Goal: Task Accomplishment & Management: Manage account settings

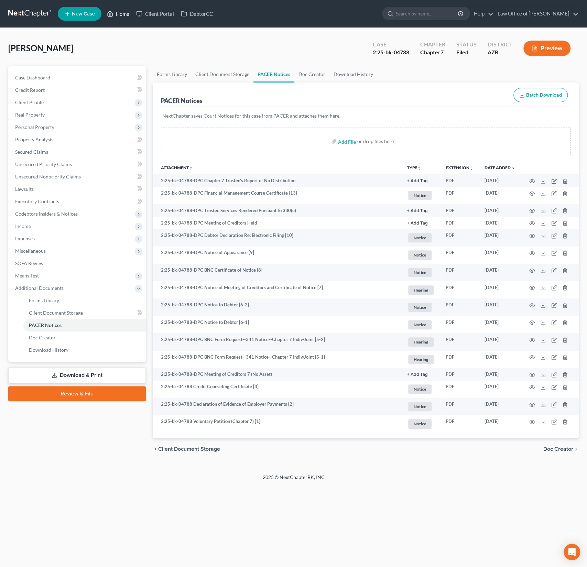
click at [127, 10] on link "Home" at bounding box center [118, 14] width 29 height 12
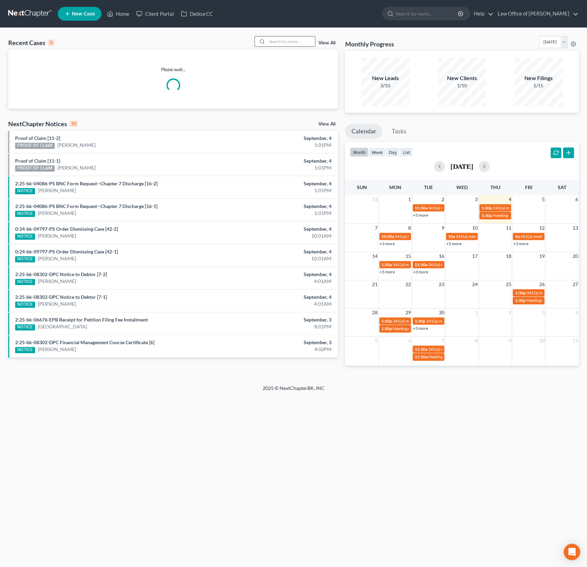
click at [275, 42] on input "search" at bounding box center [291, 41] width 48 height 10
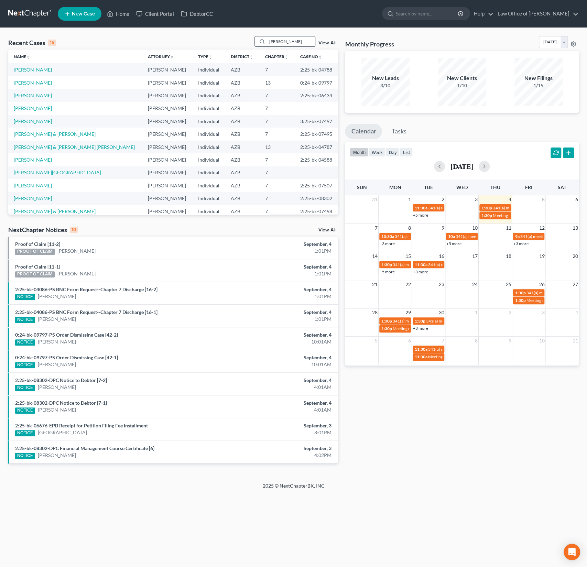
type input "lauricella"
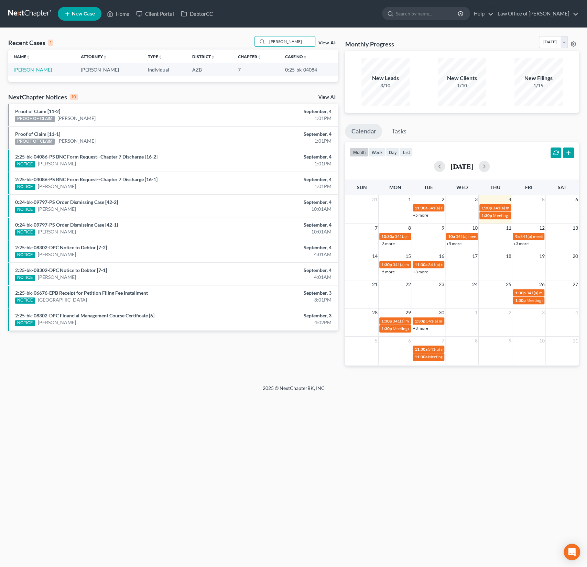
click at [35, 71] on link "[PERSON_NAME]" at bounding box center [33, 70] width 38 height 6
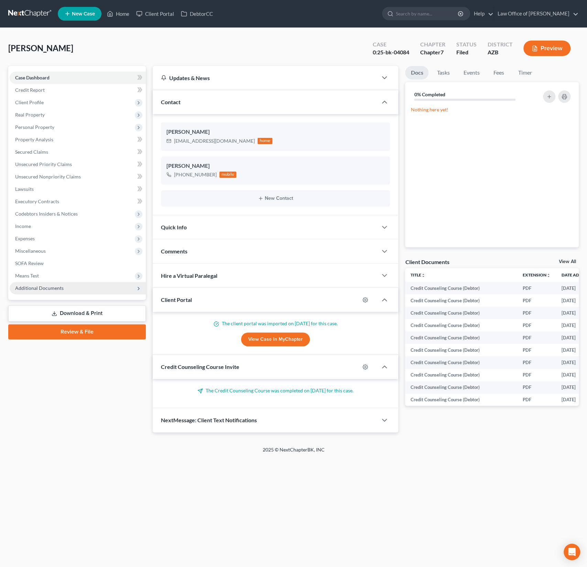
click at [37, 292] on span "Additional Documents" at bounding box center [78, 288] width 136 height 12
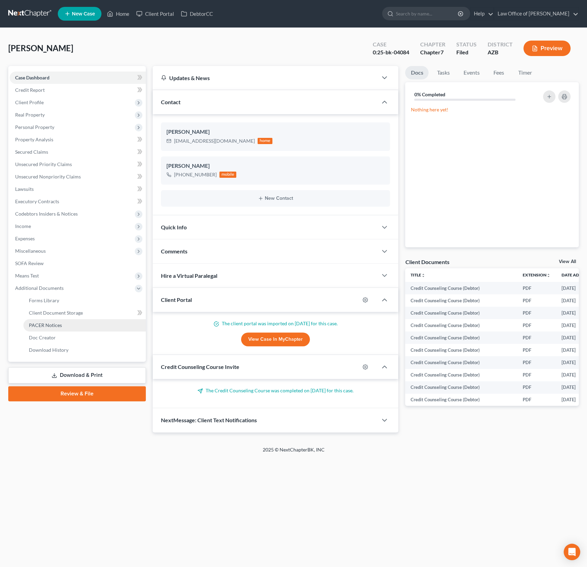
click at [45, 322] on span "PACER Notices" at bounding box center [45, 325] width 33 height 6
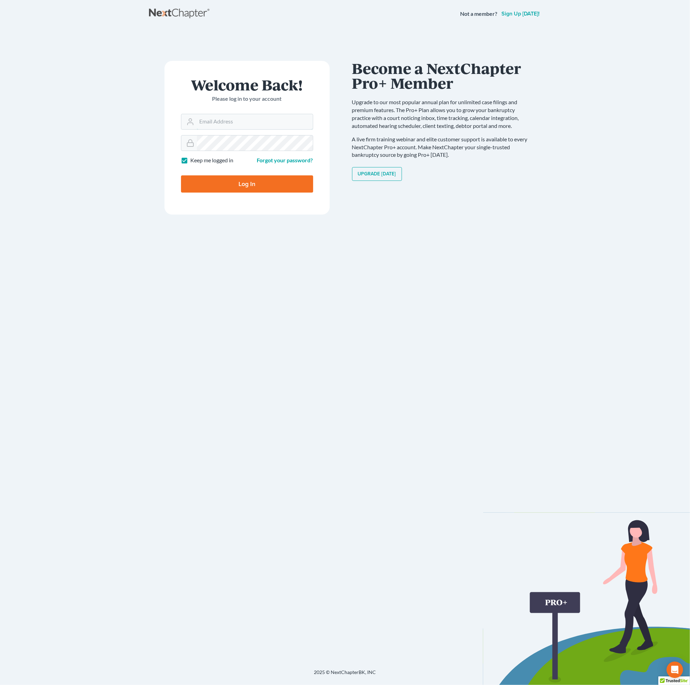
type input "alex@alexsanchezlaw.com"
click at [231, 185] on input "Log In" at bounding box center [247, 183] width 132 height 17
type input "Thinking..."
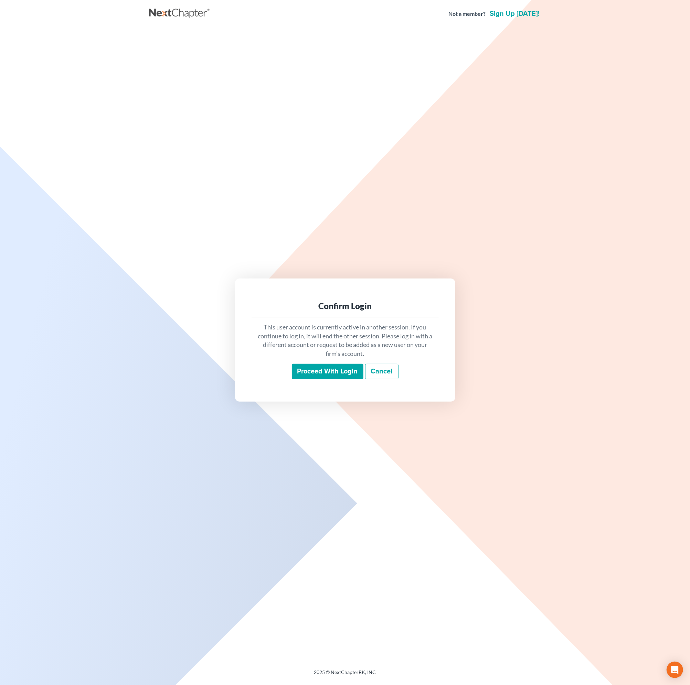
click at [312, 373] on input "Proceed with login" at bounding box center [328, 372] width 72 height 16
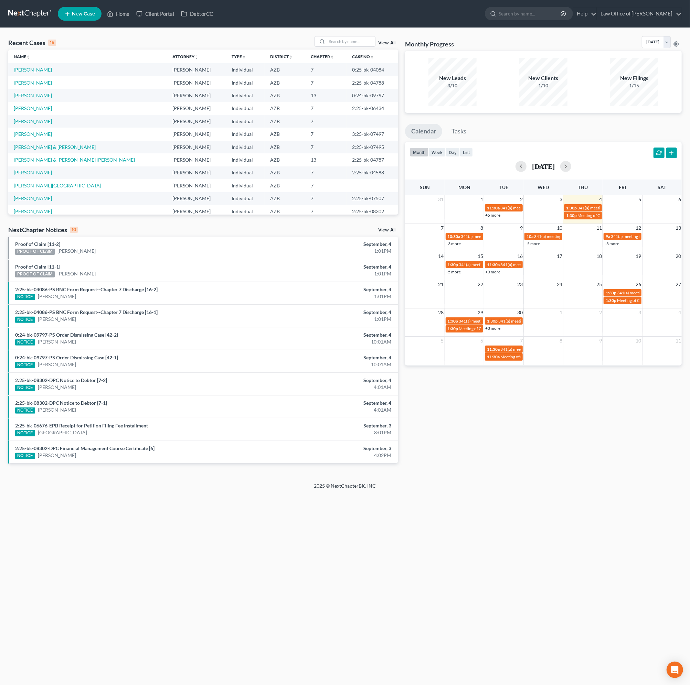
click at [341, 48] on div "Recent Cases 15 View All" at bounding box center [203, 42] width 390 height 13
click at [338, 41] on input "search" at bounding box center [351, 41] width 48 height 10
type input "kaim"
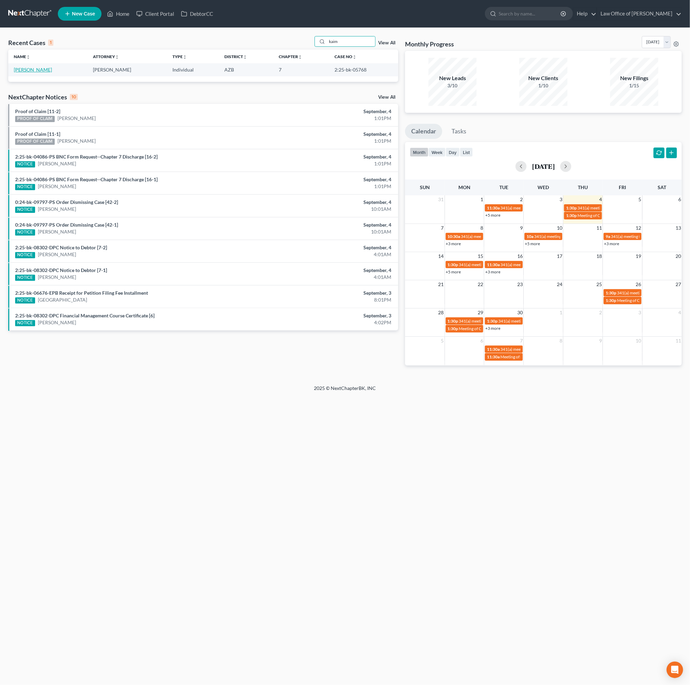
click at [27, 70] on link "[PERSON_NAME]" at bounding box center [33, 70] width 38 height 6
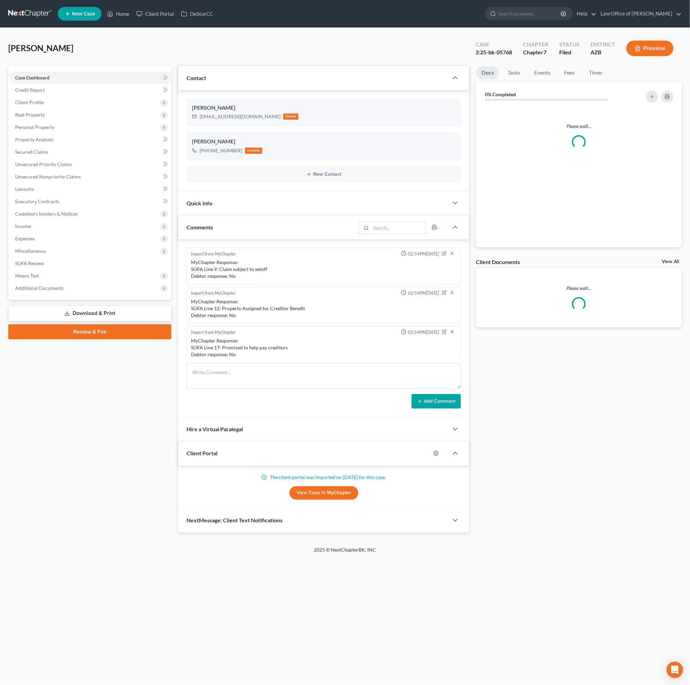
scroll to position [153, 0]
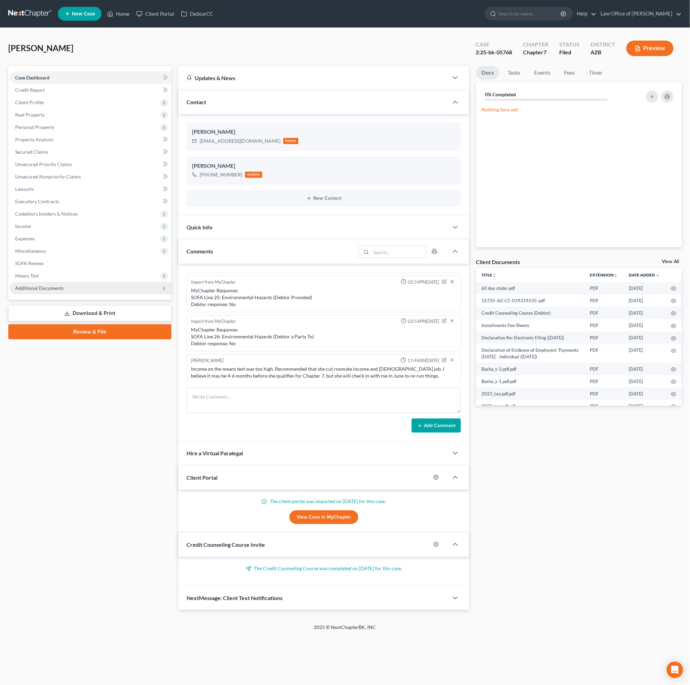
click at [58, 286] on span "Additional Documents" at bounding box center [39, 288] width 49 height 6
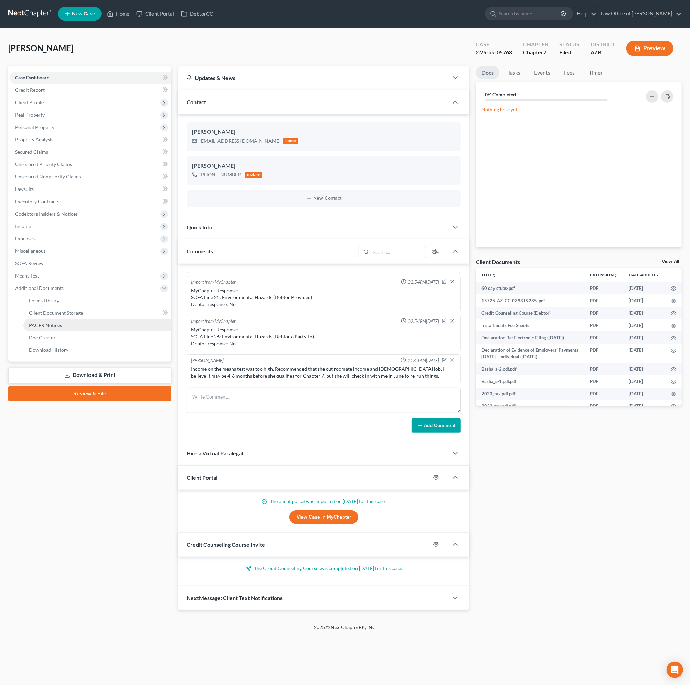
click at [50, 322] on span "PACER Notices" at bounding box center [45, 325] width 33 height 6
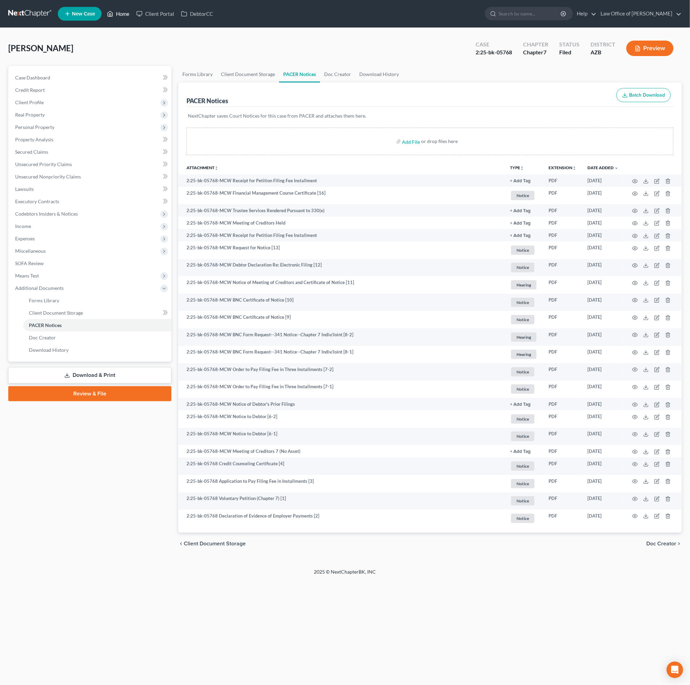
click at [121, 12] on link "Home" at bounding box center [118, 14] width 29 height 12
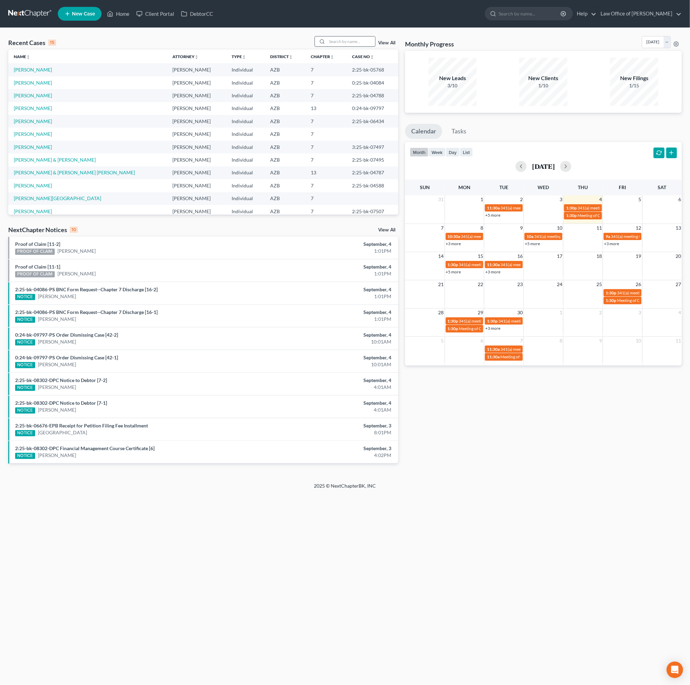
click at [340, 41] on input "search" at bounding box center [351, 41] width 48 height 10
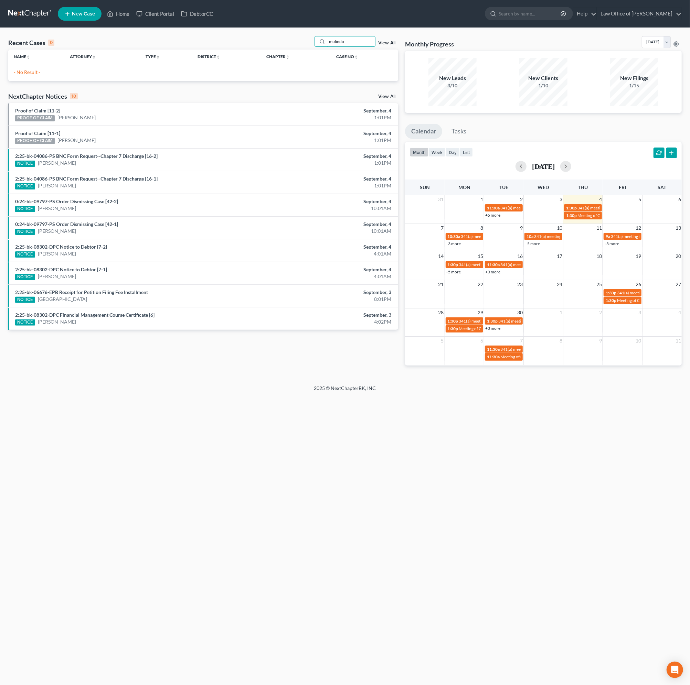
drag, startPoint x: 355, startPoint y: 41, endPoint x: 296, endPoint y: 30, distance: 59.8
click at [296, 30] on div "Recent Cases 0 molindo View All Name unfold_more expand_more expand_less Attorn…" at bounding box center [345, 206] width 690 height 357
drag, startPoint x: 361, startPoint y: 42, endPoint x: 279, endPoint y: 25, distance: 82.9
click at [279, 25] on div "Home New Case Client Portal DebtorCC Law Office of [PERSON_NAME] Sanchez [EMAIL…" at bounding box center [345, 342] width 690 height 685
type input "mollindo"
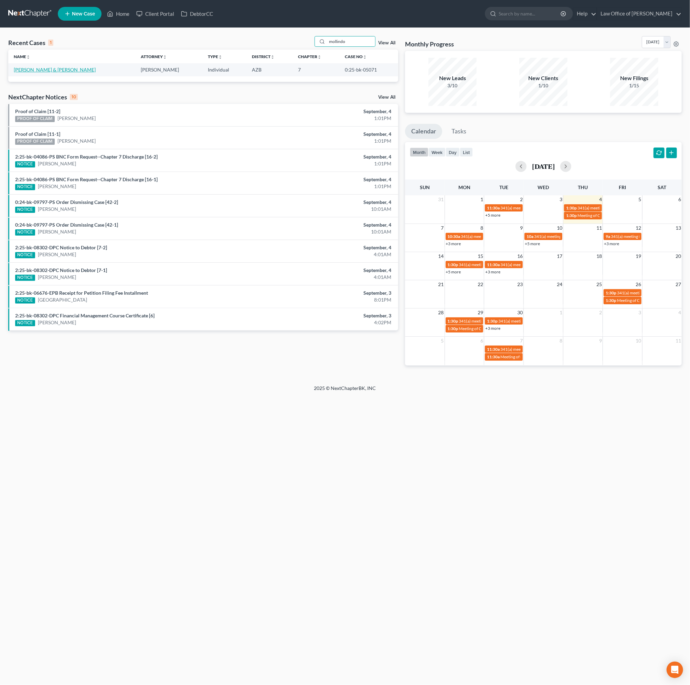
click at [44, 70] on link "[PERSON_NAME] & [PERSON_NAME]" at bounding box center [55, 70] width 82 height 6
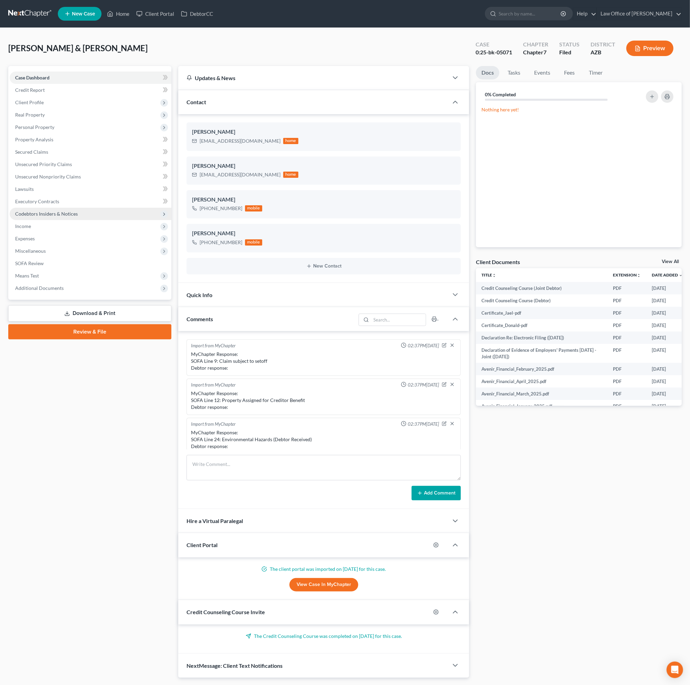
scroll to position [149, 0]
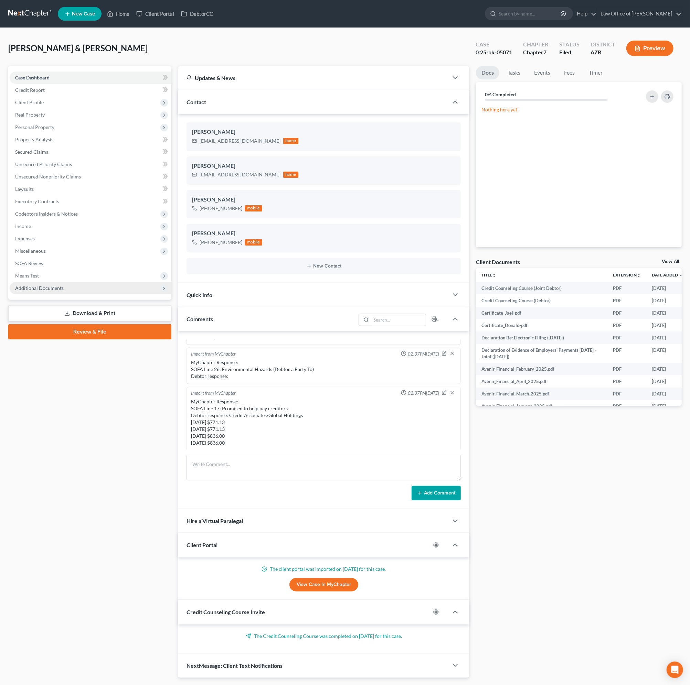
click at [37, 290] on span "Additional Documents" at bounding box center [39, 288] width 49 height 6
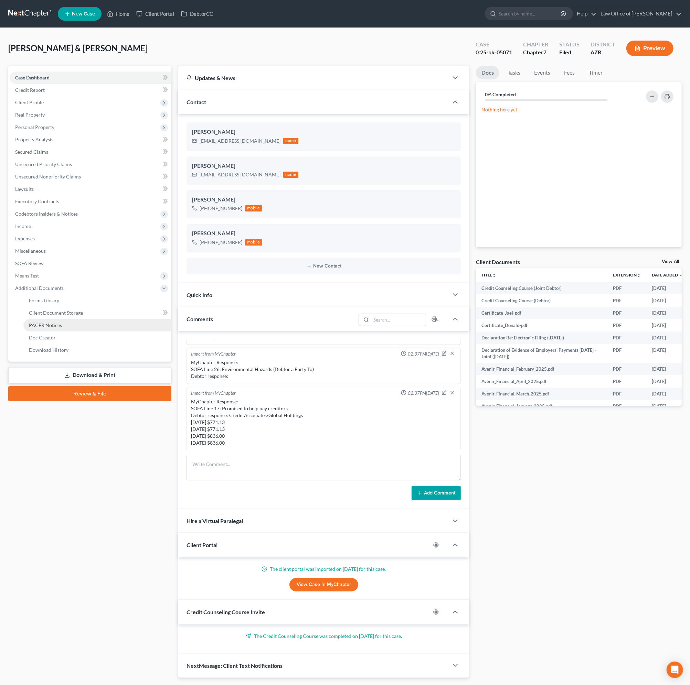
click at [47, 326] on span "PACER Notices" at bounding box center [45, 325] width 33 height 6
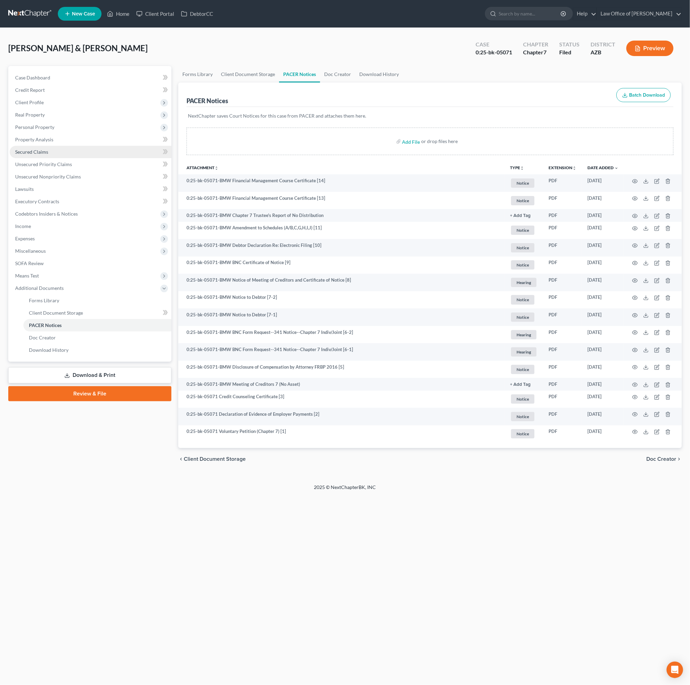
click at [41, 150] on span "Secured Claims" at bounding box center [31, 152] width 33 height 6
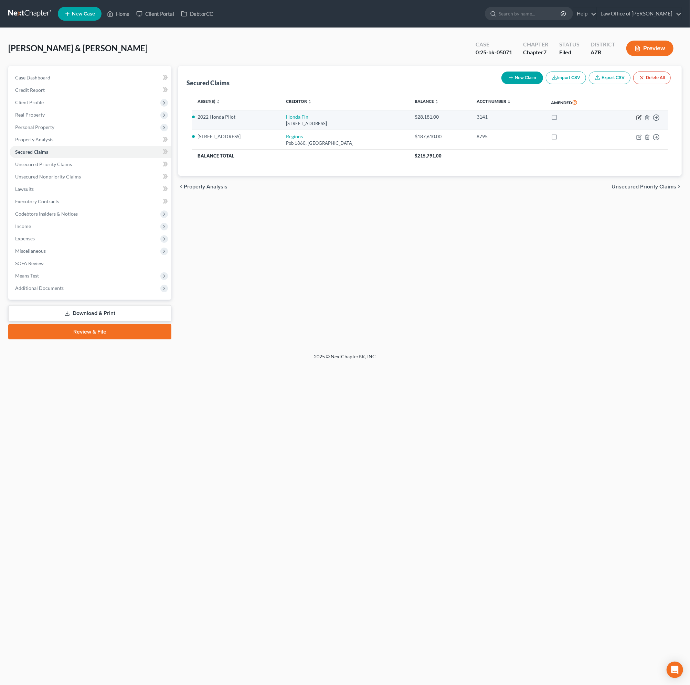
click at [638, 117] on icon "button" at bounding box center [639, 118] width 6 height 6
select select "4"
select select "2"
select select "1"
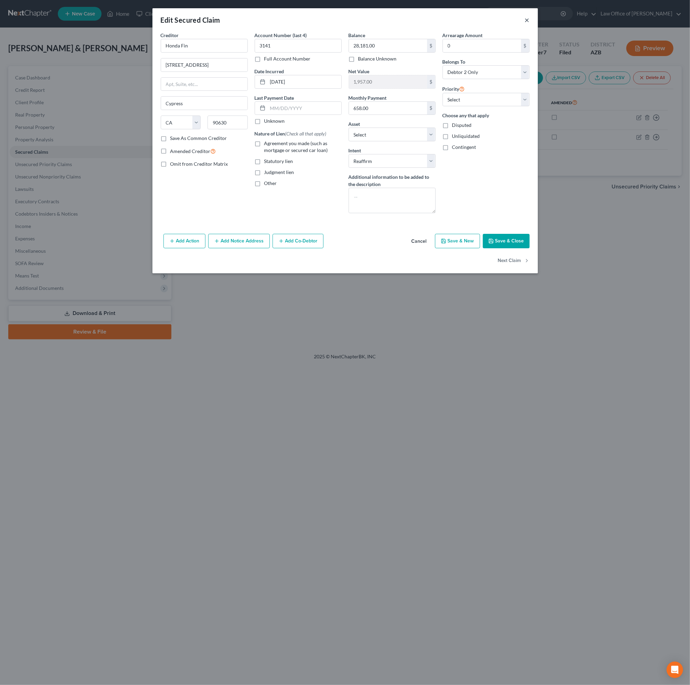
click at [528, 19] on button "×" at bounding box center [527, 20] width 5 height 8
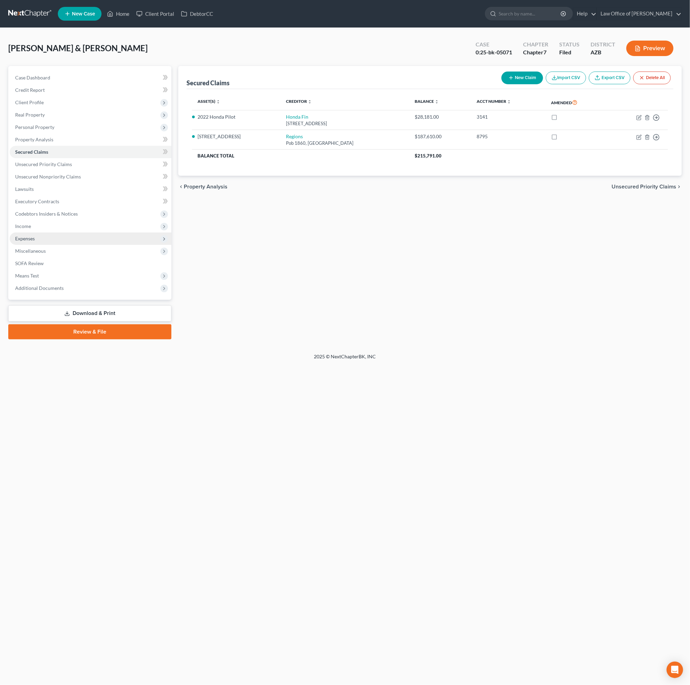
click at [36, 236] on span "Expenses" at bounding box center [91, 239] width 162 height 12
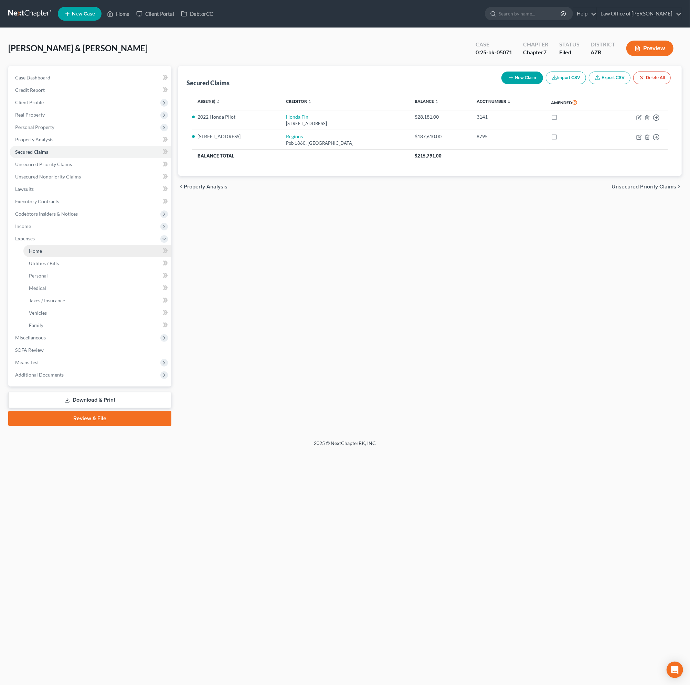
click at [49, 250] on link "Home" at bounding box center [97, 251] width 148 height 12
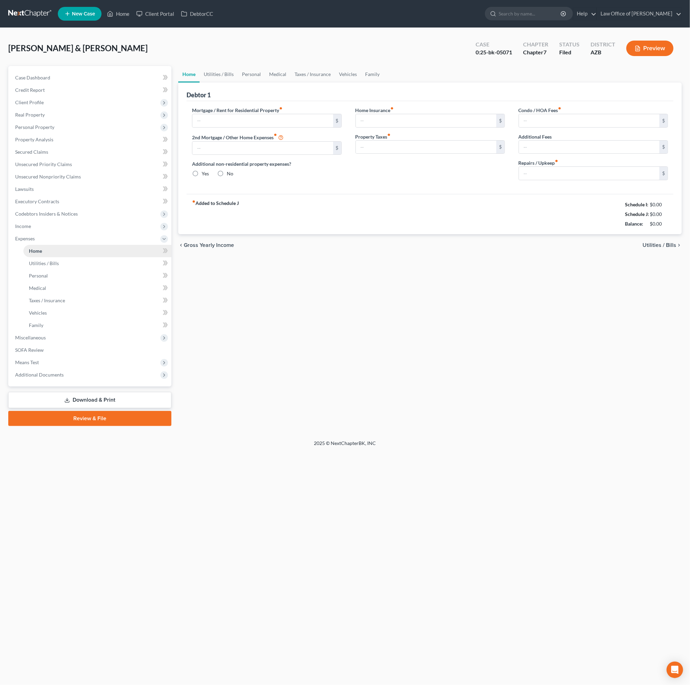
type input "1,214.01"
type input "0.00"
radio input "true"
type input "0.00"
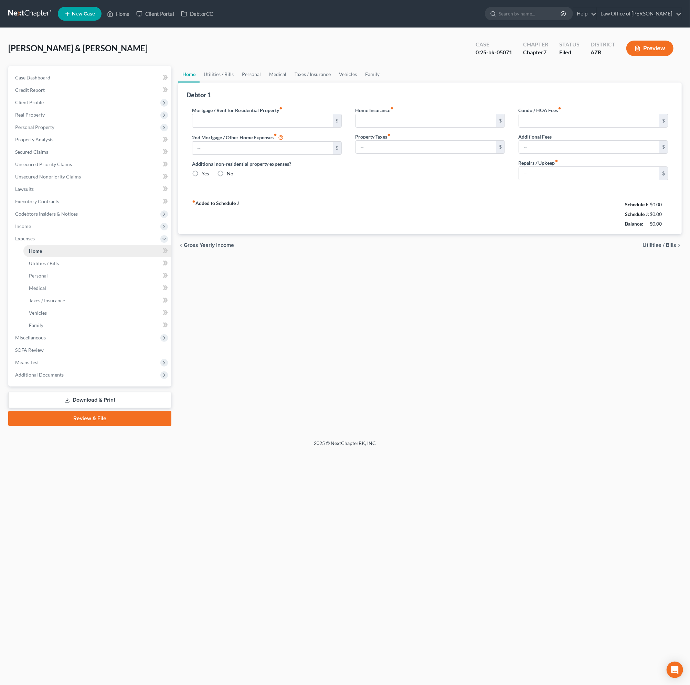
type input "0.00"
click at [36, 123] on span "Personal Property" at bounding box center [91, 127] width 162 height 12
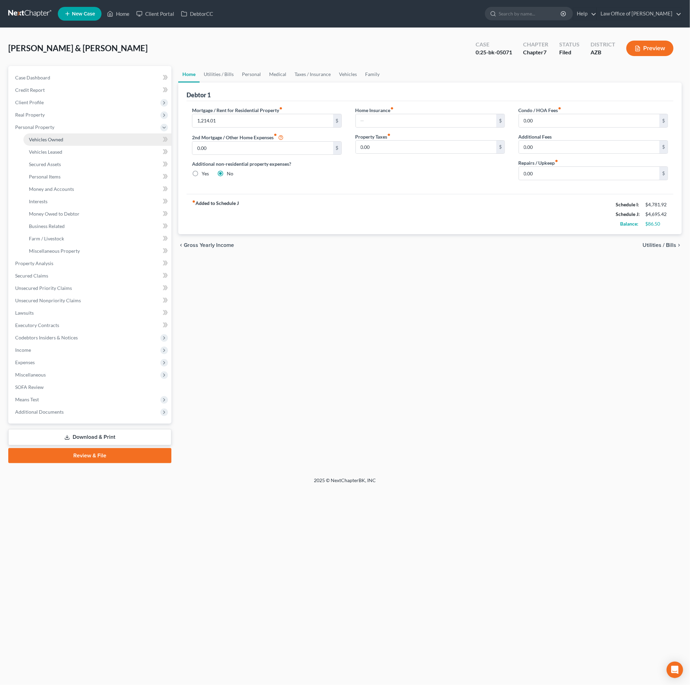
click at [49, 138] on span "Vehicles Owned" at bounding box center [46, 140] width 34 height 6
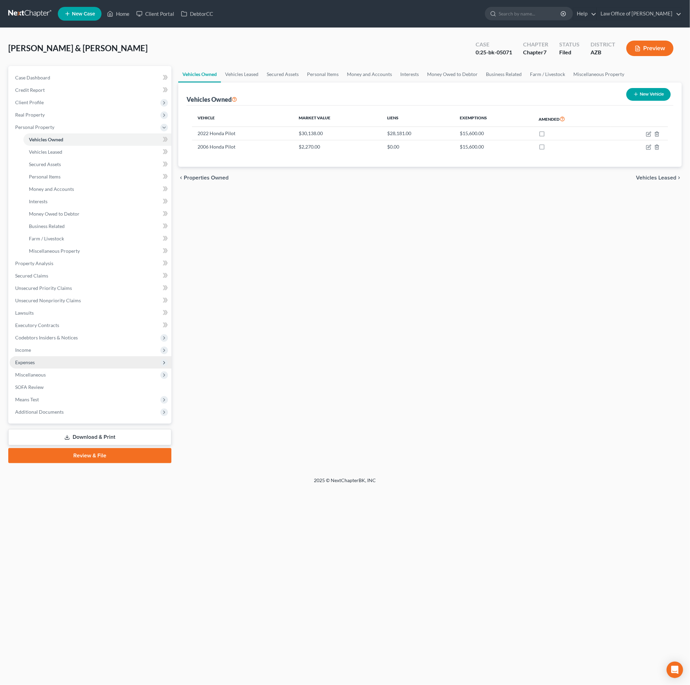
click at [29, 360] on span "Expenses" at bounding box center [25, 363] width 20 height 6
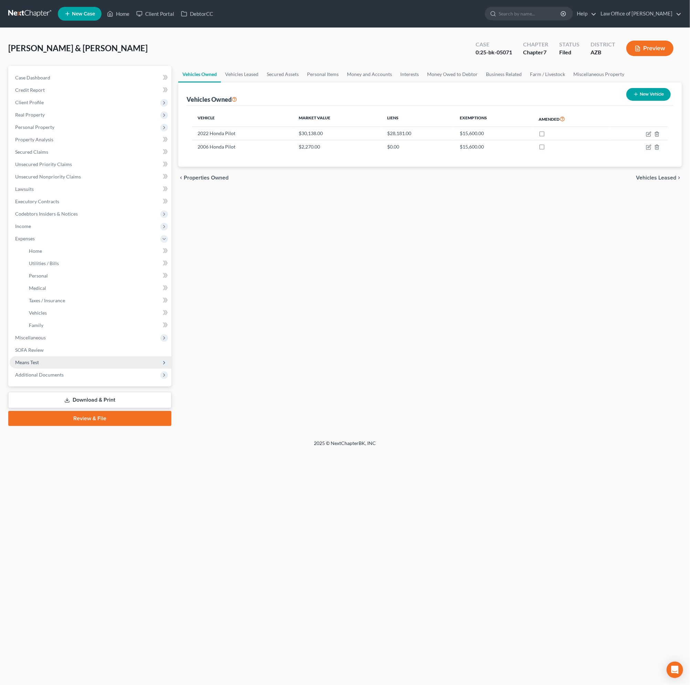
click at [48, 367] on span "Means Test" at bounding box center [91, 362] width 162 height 12
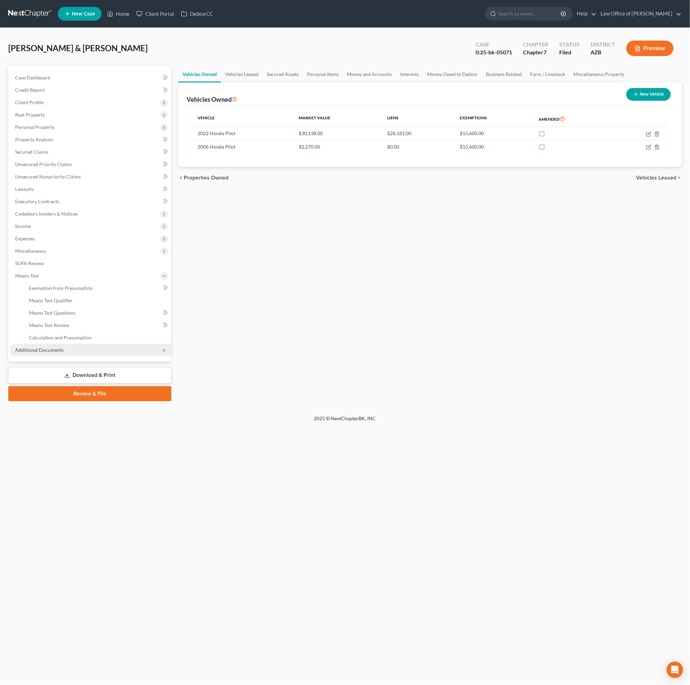
click at [49, 348] on span "Additional Documents" at bounding box center [39, 350] width 49 height 6
click at [53, 330] on link "PACER Notices" at bounding box center [97, 325] width 148 height 12
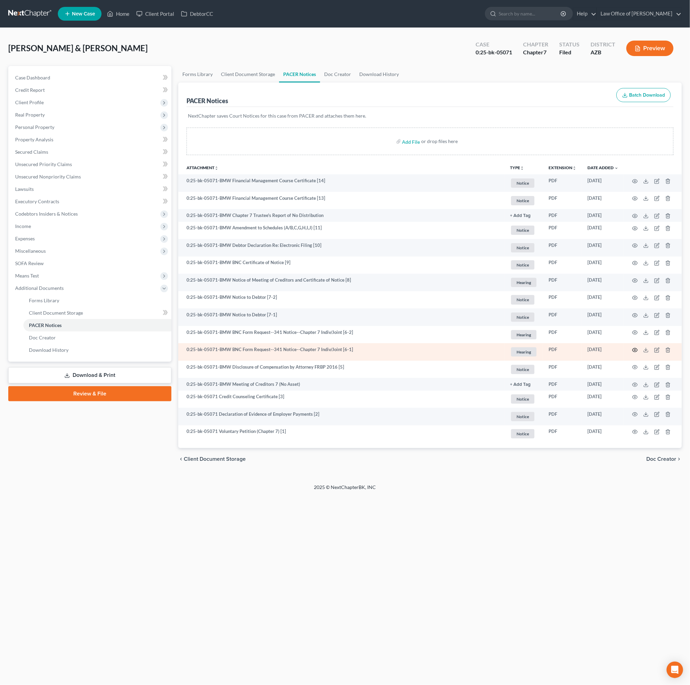
click at [636, 350] on icon "button" at bounding box center [635, 351] width 6 height 6
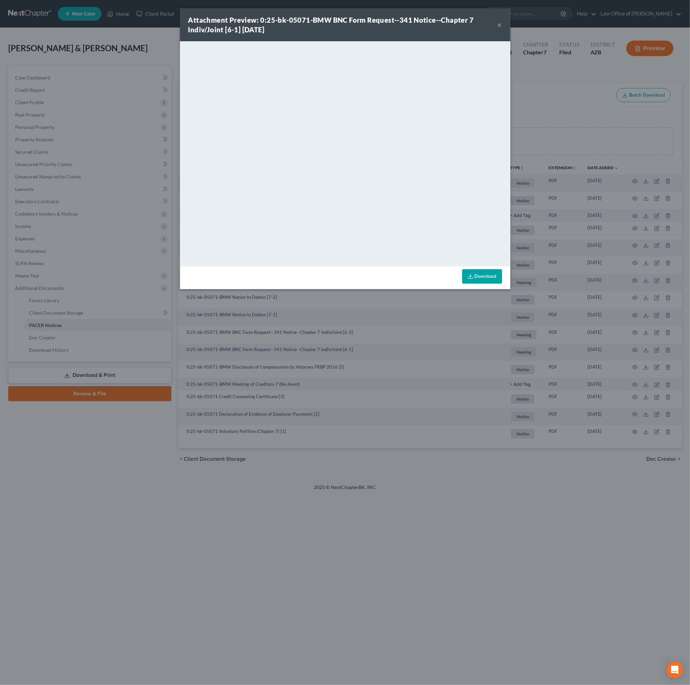
click at [502, 26] on div "Attachment Preview: 0:25-bk-05071-BMW BNC Form Request--341 Notice--Chapter 7 I…" at bounding box center [345, 24] width 330 height 33
click at [498, 25] on button "×" at bounding box center [499, 25] width 5 height 8
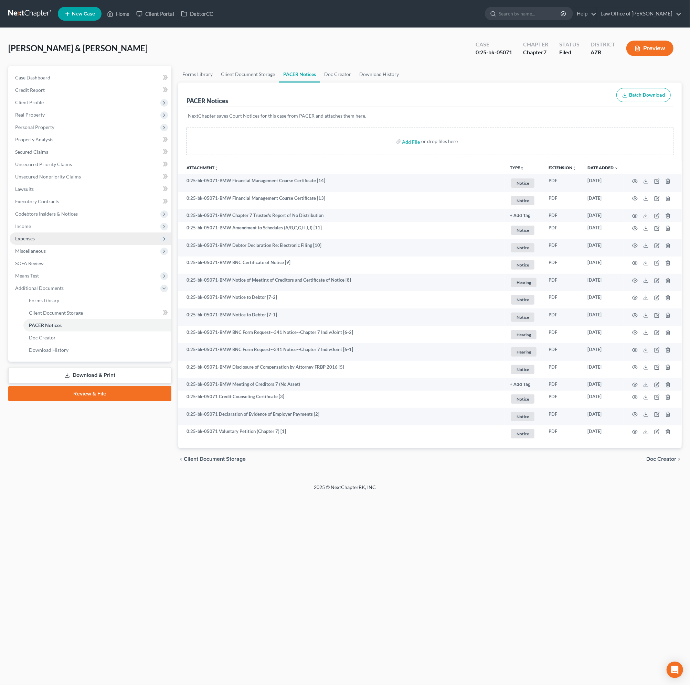
click at [30, 241] on span "Expenses" at bounding box center [25, 239] width 20 height 6
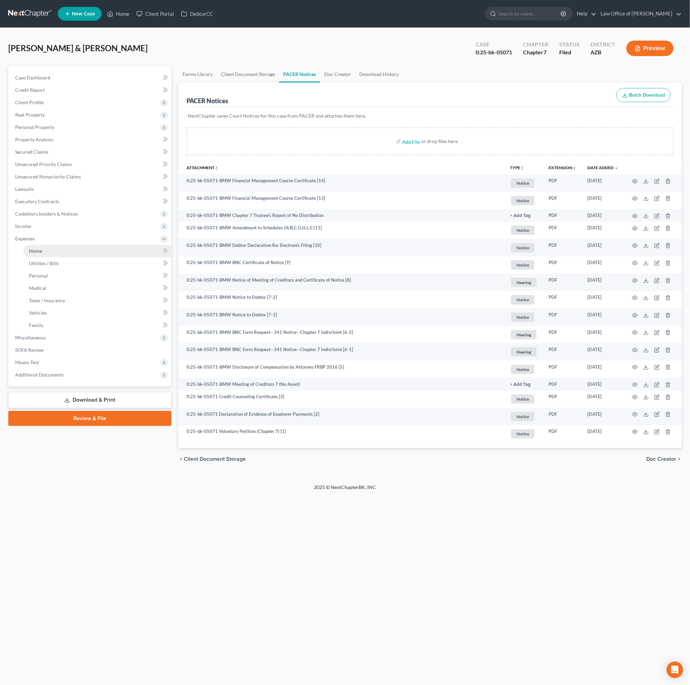
click at [42, 253] on link "Home" at bounding box center [97, 251] width 148 height 12
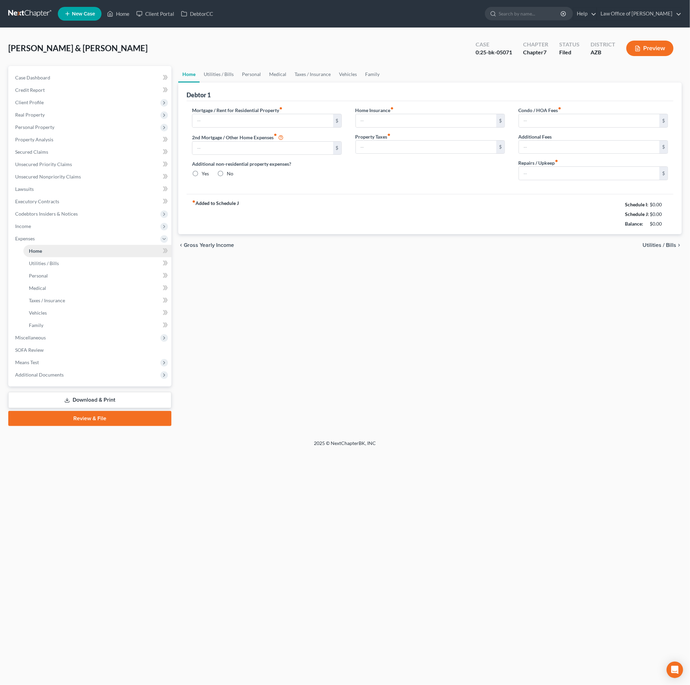
type input "1,214.01"
type input "0.00"
radio input "true"
type input "0.00"
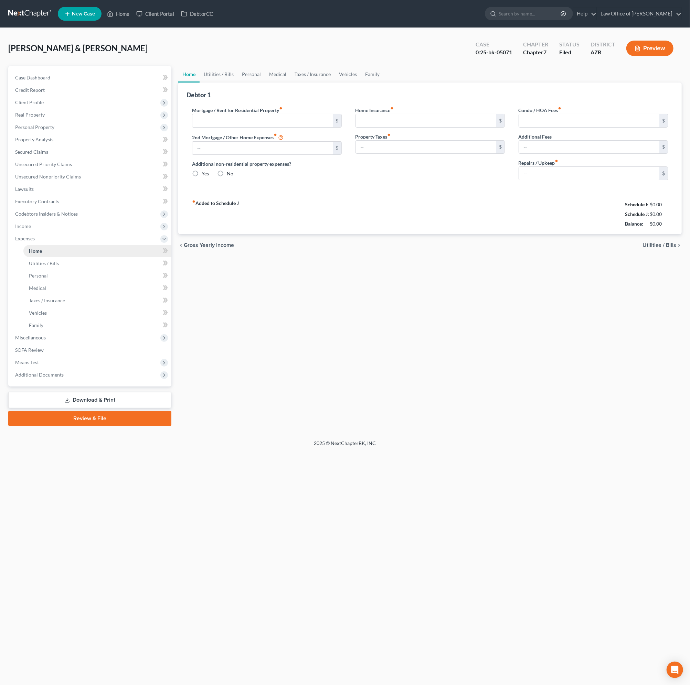
type input "0.00"
click at [46, 375] on span "Additional Documents" at bounding box center [39, 375] width 49 height 6
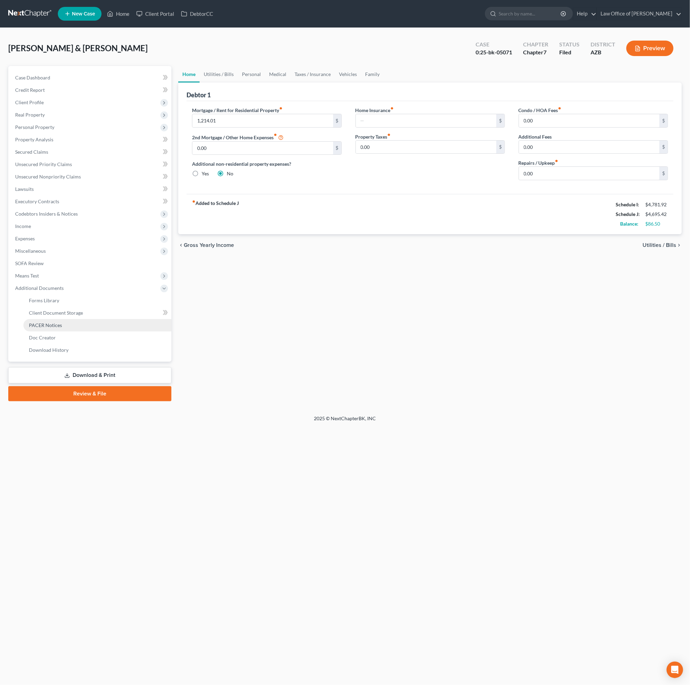
click at [65, 328] on link "PACER Notices" at bounding box center [97, 325] width 148 height 12
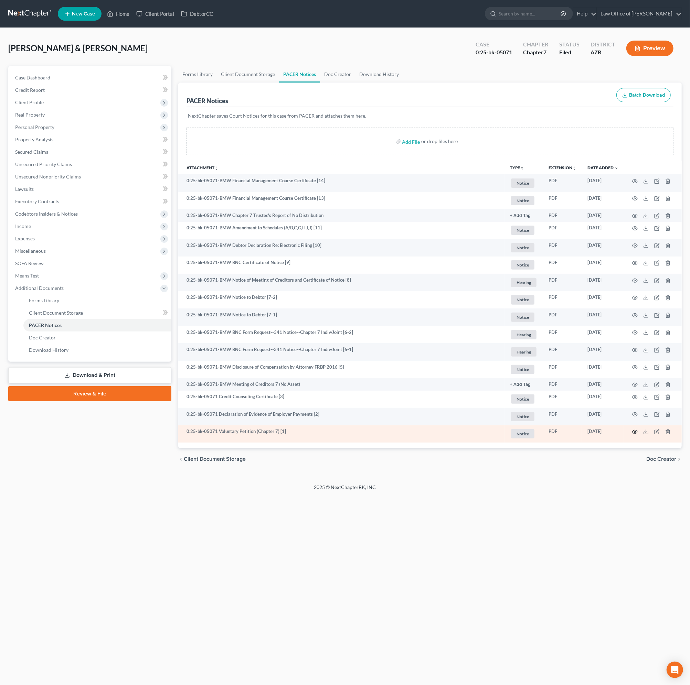
click at [633, 433] on icon "button" at bounding box center [635, 432] width 6 height 6
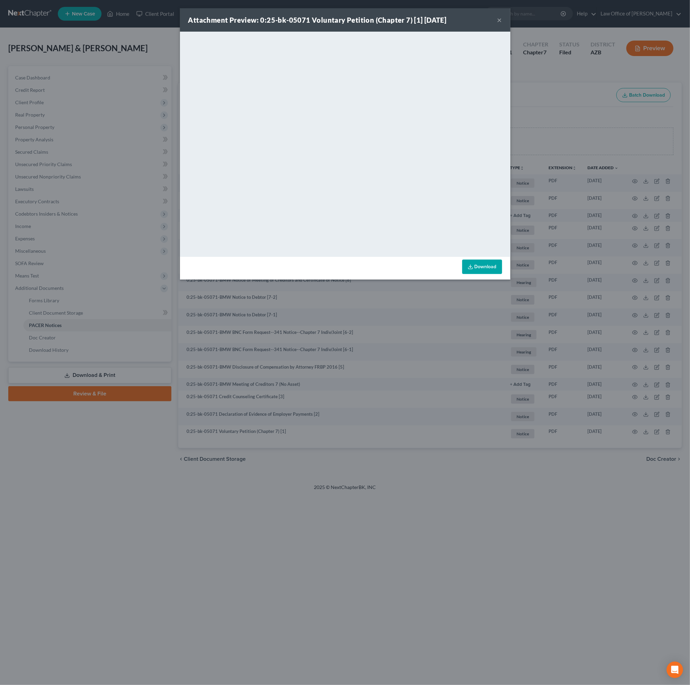
click at [499, 20] on button "×" at bounding box center [499, 20] width 5 height 8
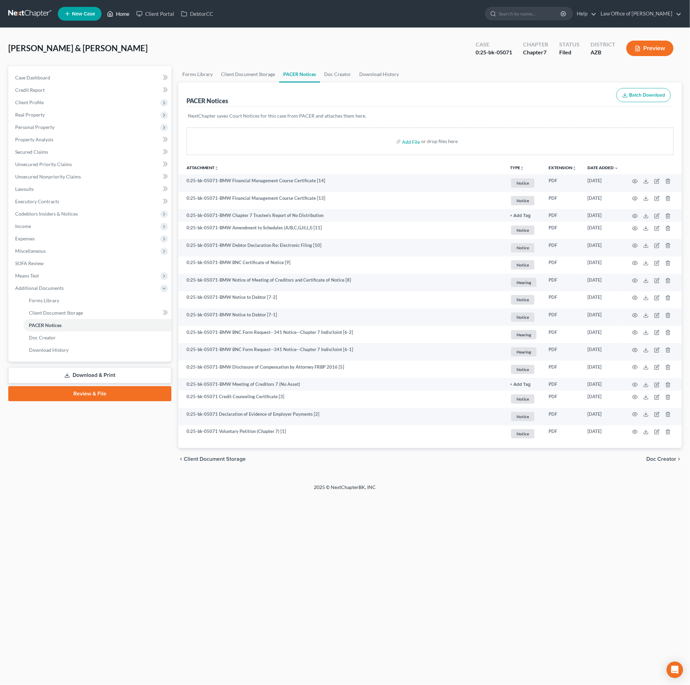
click at [124, 17] on link "Home" at bounding box center [118, 14] width 29 height 12
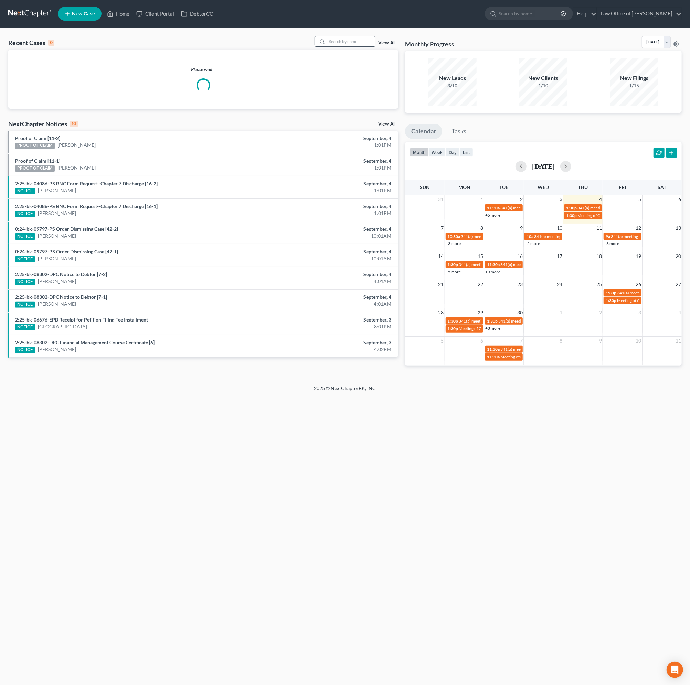
click at [343, 40] on input "search" at bounding box center [351, 41] width 48 height 10
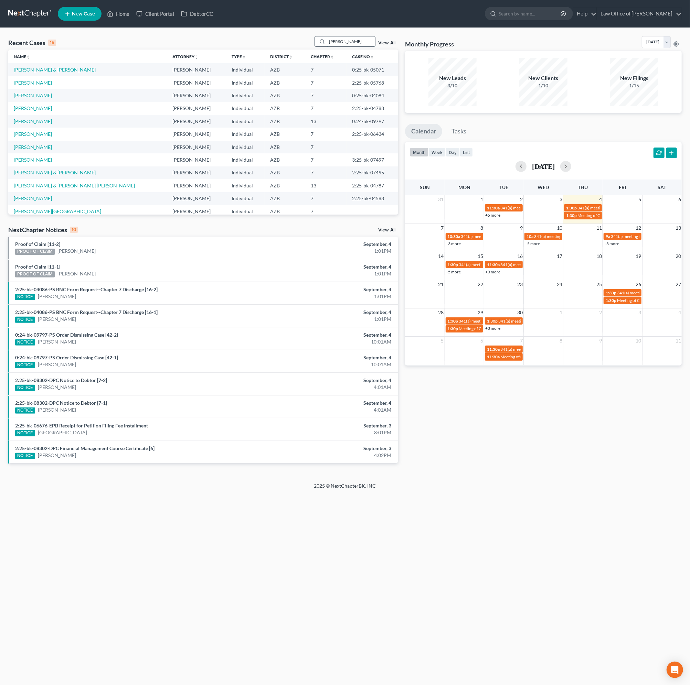
type input "[PERSON_NAME]"
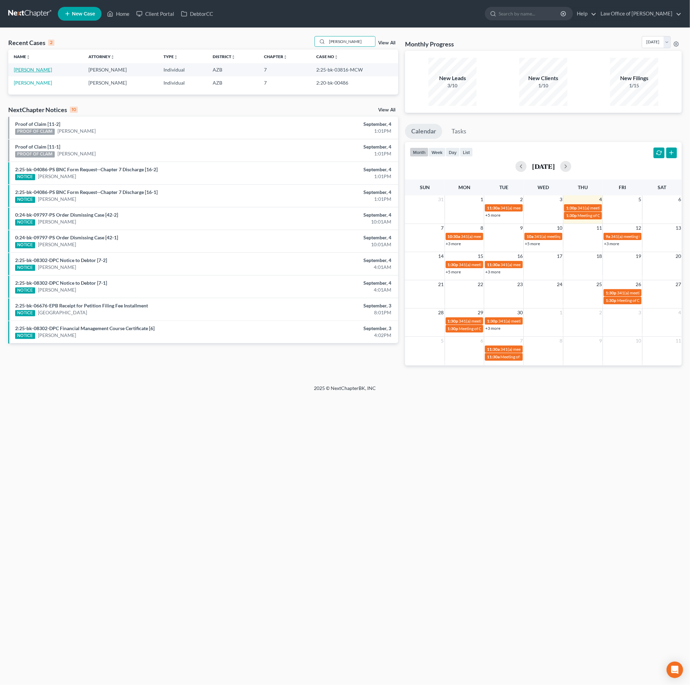
click at [42, 69] on link "[PERSON_NAME]" at bounding box center [33, 70] width 38 height 6
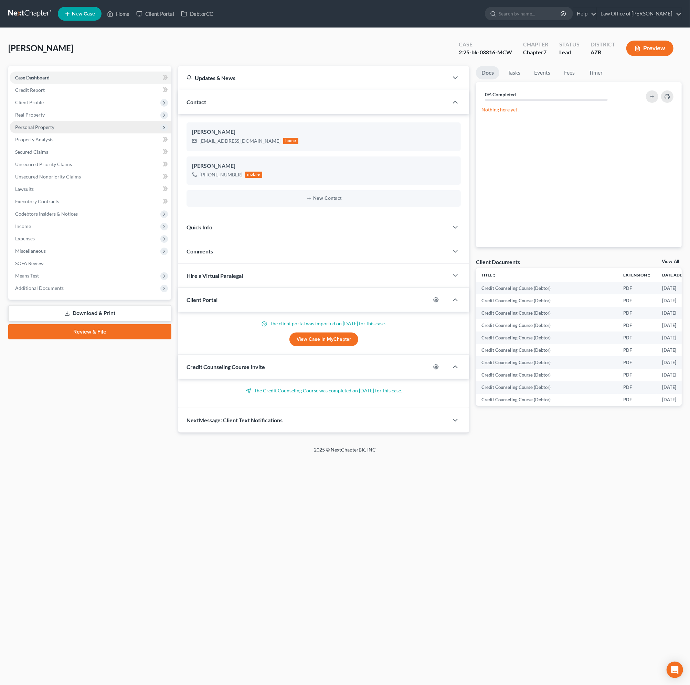
click at [39, 122] on span "Personal Property" at bounding box center [91, 127] width 162 height 12
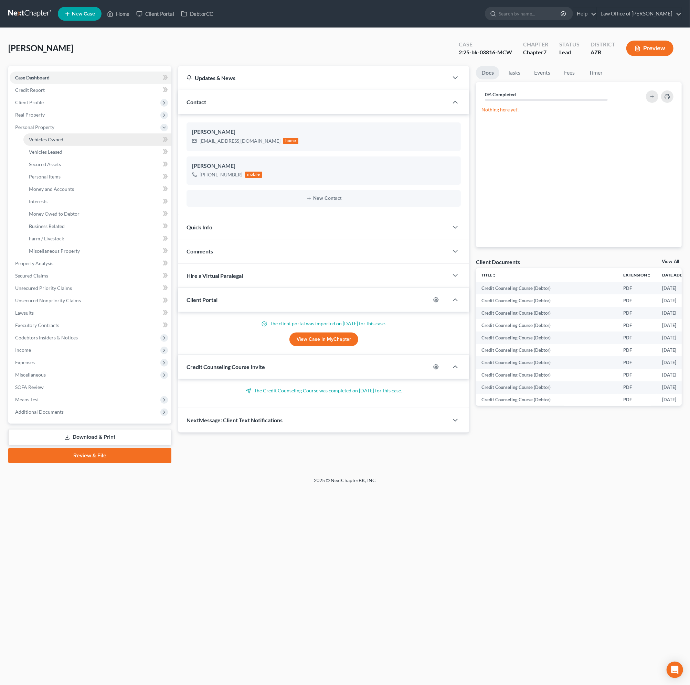
click at [44, 136] on link "Vehicles Owned" at bounding box center [97, 140] width 148 height 12
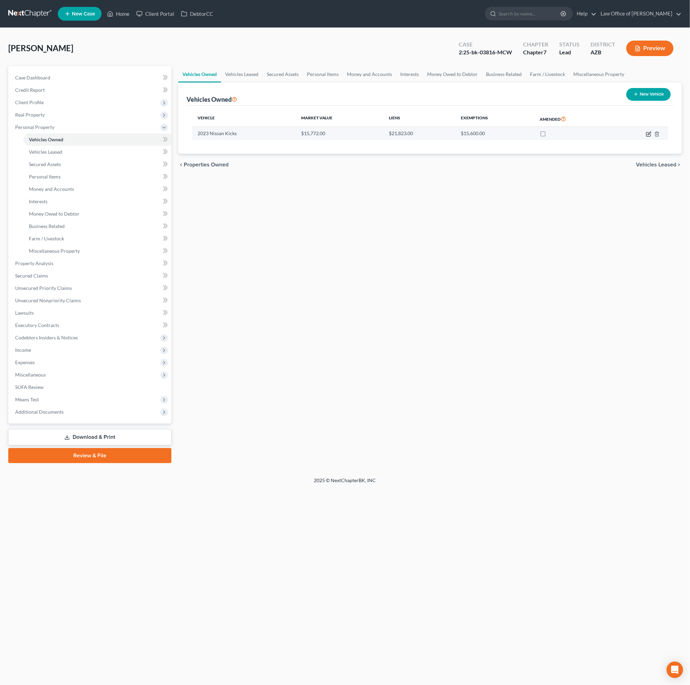
click at [646, 136] on icon "button" at bounding box center [649, 134] width 6 height 6
select select "0"
select select "3"
select select "2"
select select "0"
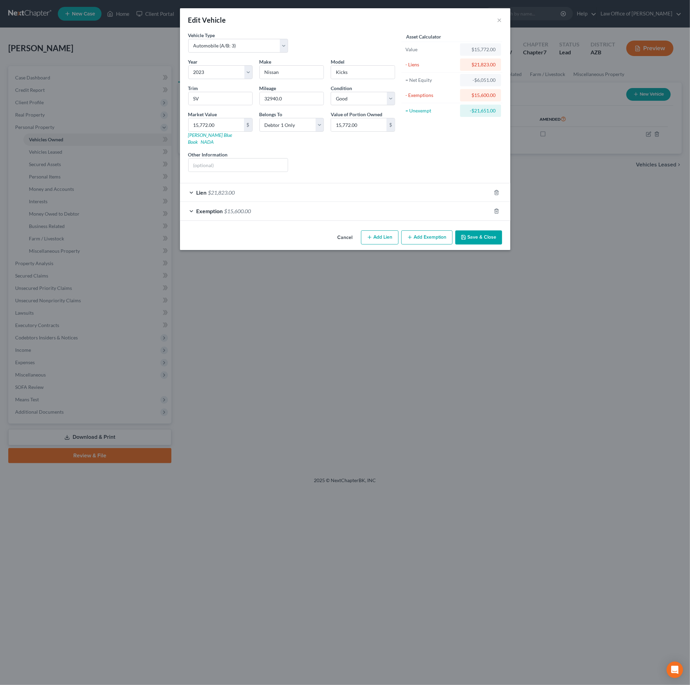
click at [373, 183] on div "Lien $21,823.00" at bounding box center [335, 192] width 311 height 18
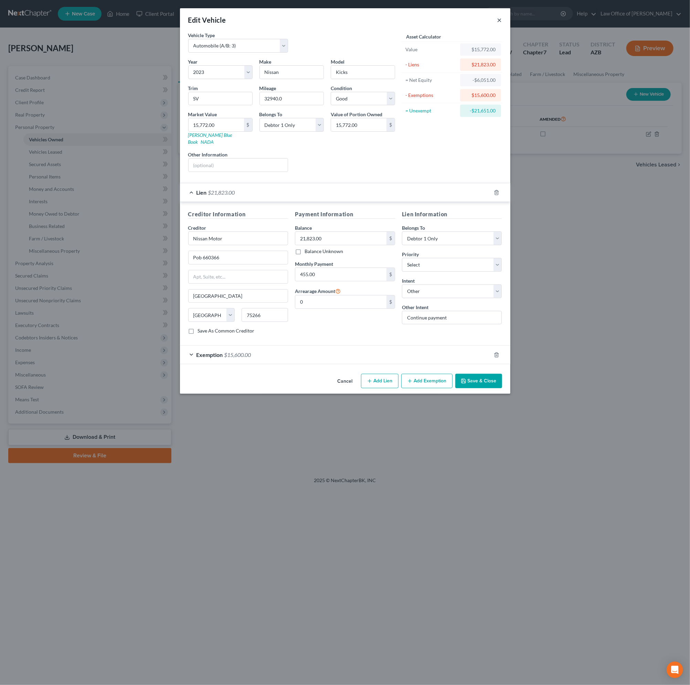
click at [499, 18] on button "×" at bounding box center [499, 20] width 5 height 8
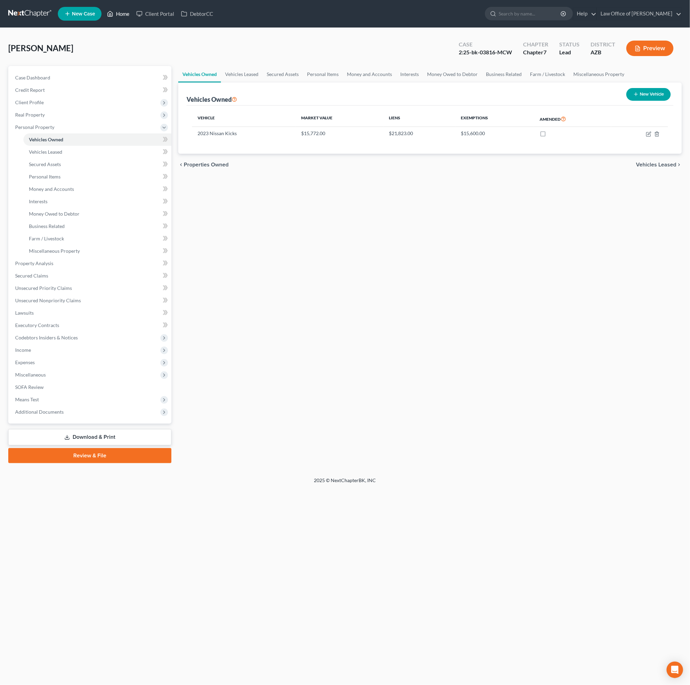
click at [124, 14] on link "Home" at bounding box center [118, 14] width 29 height 12
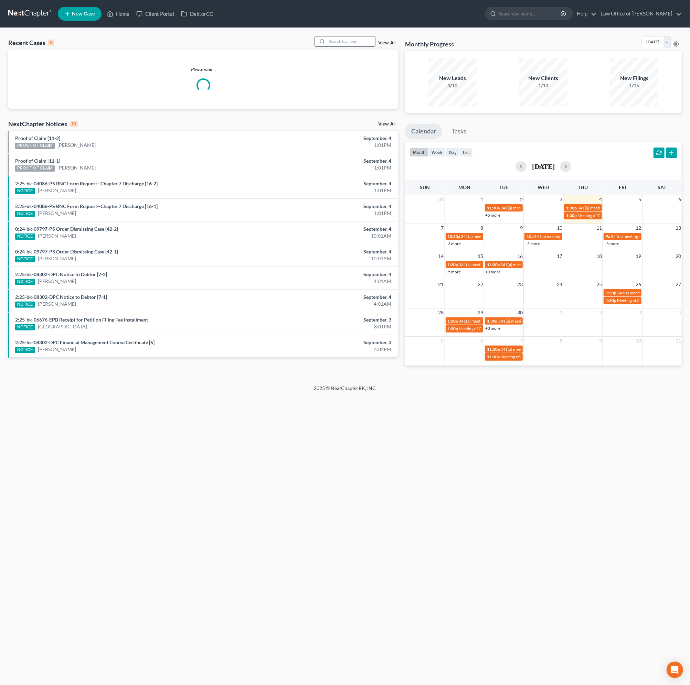
click at [350, 41] on input "search" at bounding box center [351, 41] width 48 height 10
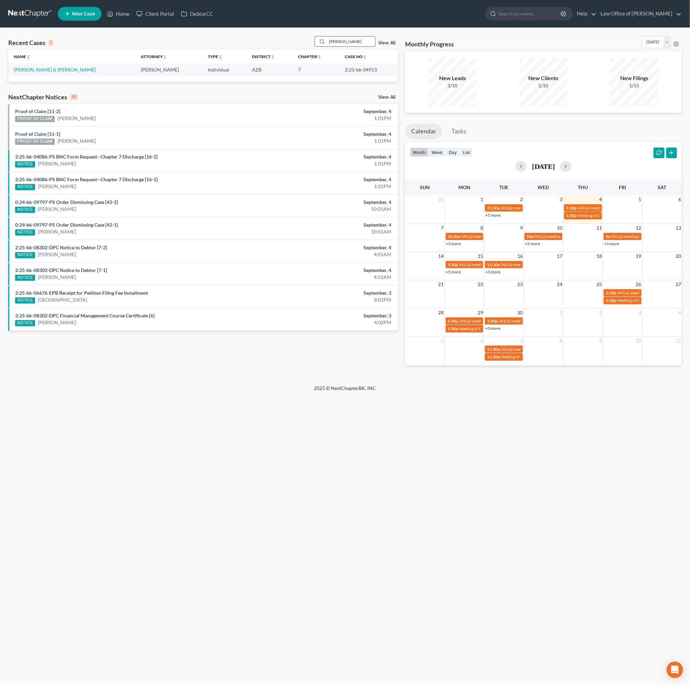
type input "[PERSON_NAME]"
click at [45, 68] on link "[PERSON_NAME] & [PERSON_NAME]" at bounding box center [55, 70] width 82 height 6
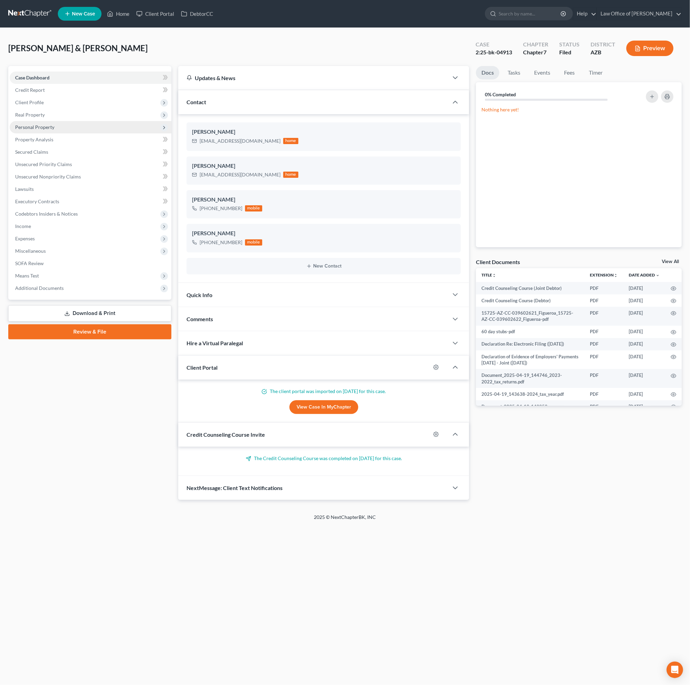
click at [43, 124] on span "Personal Property" at bounding box center [34, 127] width 39 height 6
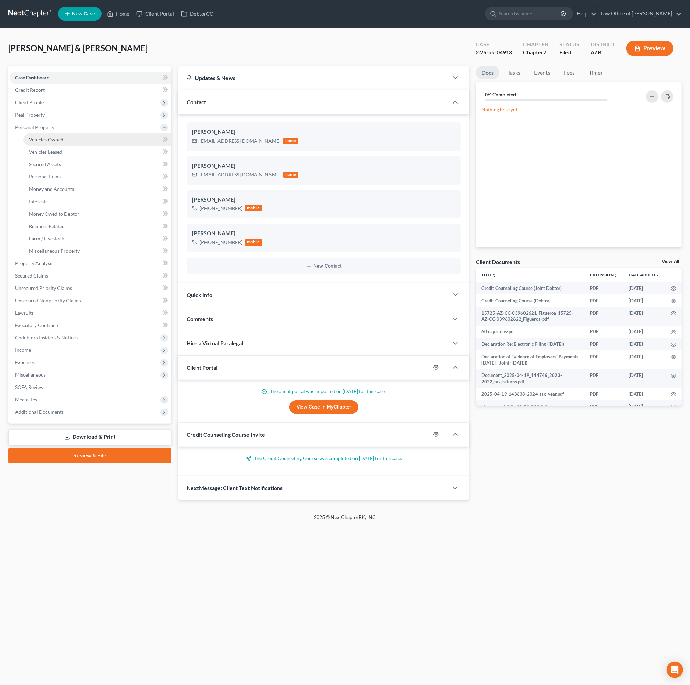
click at [53, 137] on span "Vehicles Owned" at bounding box center [46, 140] width 34 height 6
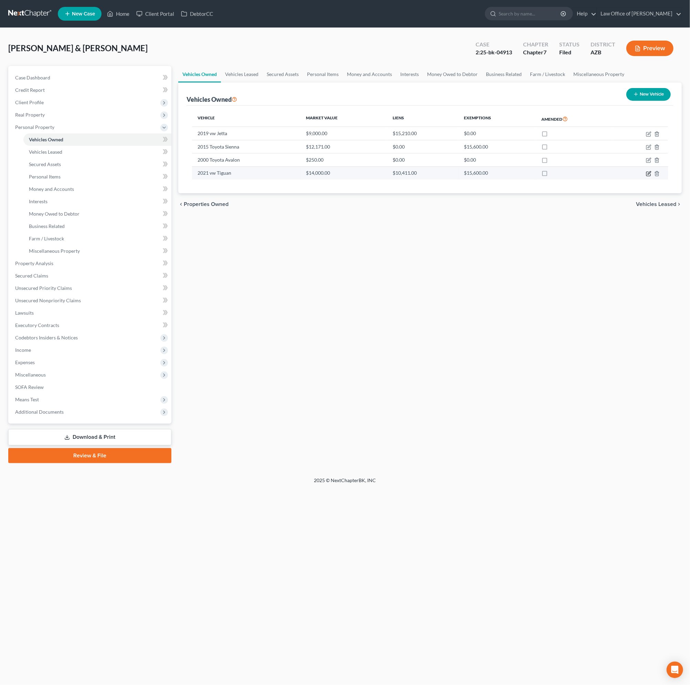
click at [649, 171] on icon "button" at bounding box center [649, 174] width 6 height 6
select select "0"
select select "5"
select select "3"
select select "0"
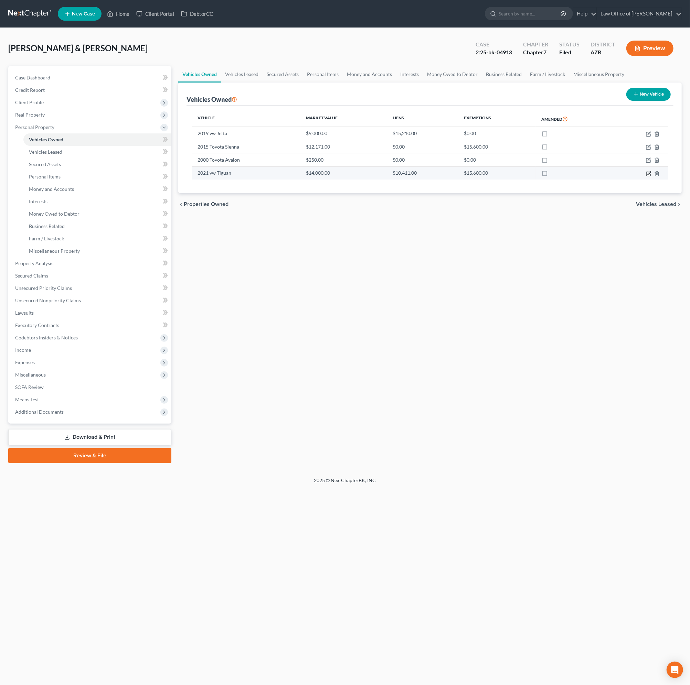
select select "14"
select select "2"
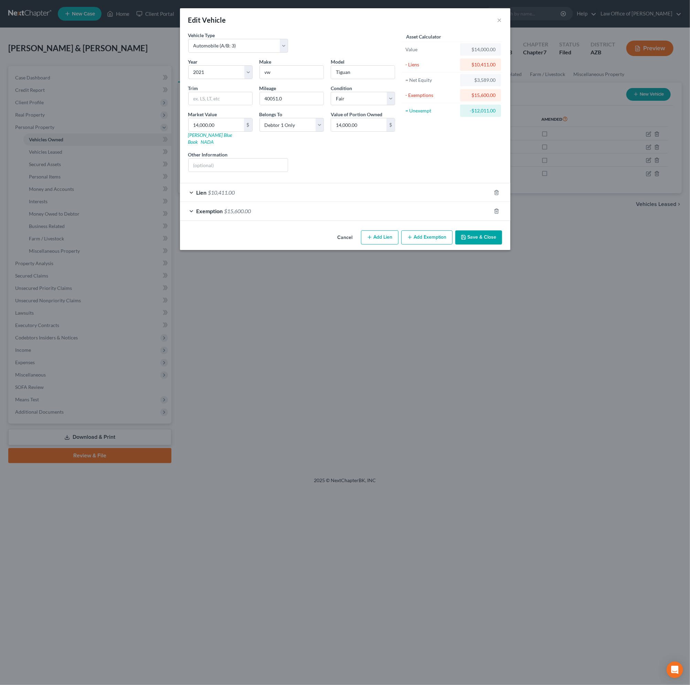
click at [254, 183] on div "Lien $10,411.00" at bounding box center [335, 192] width 311 height 18
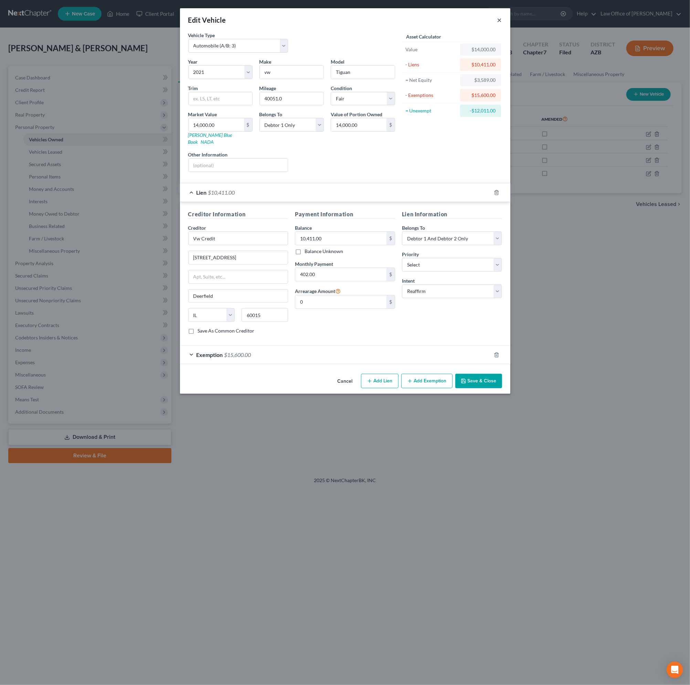
click at [502, 21] on button "×" at bounding box center [499, 20] width 5 height 8
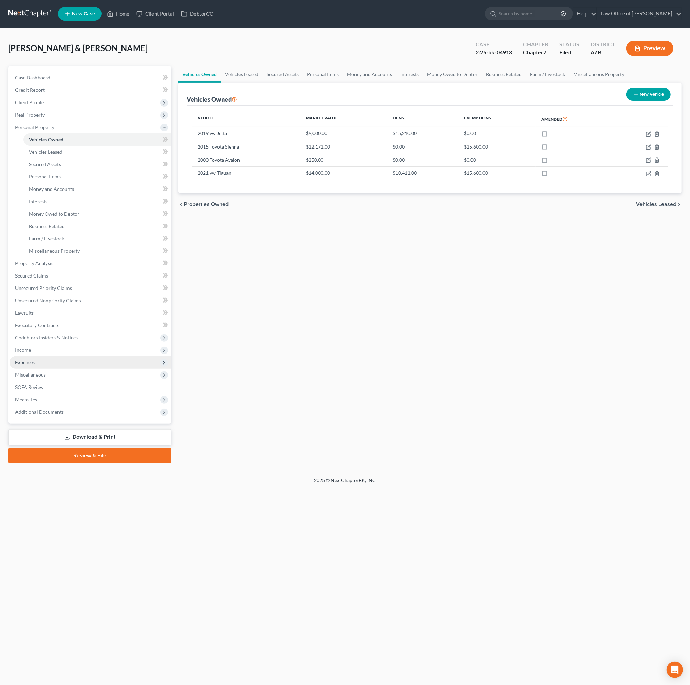
click at [34, 365] on span "Expenses" at bounding box center [25, 363] width 20 height 6
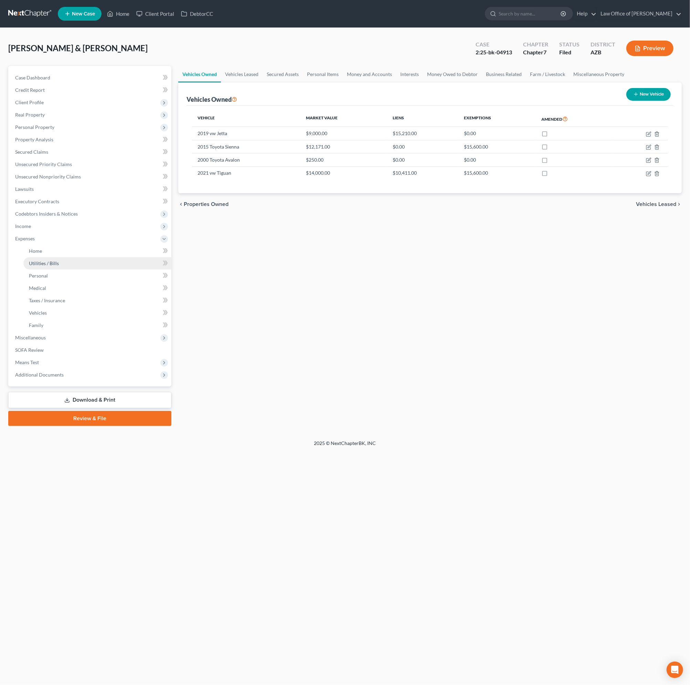
click at [39, 257] on link "Utilities / Bills" at bounding box center [97, 263] width 148 height 12
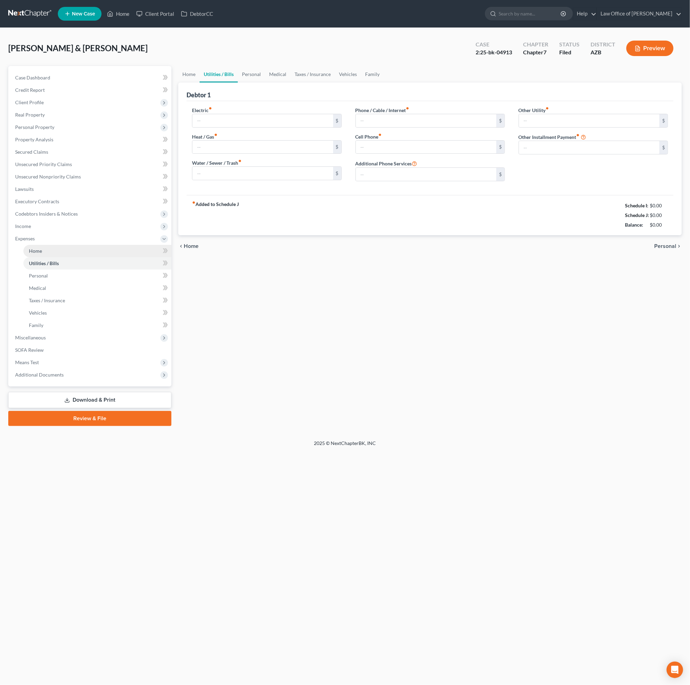
type input "300.00"
type input "80.00"
type input "176.00"
type input "145.00"
type input "300.00"
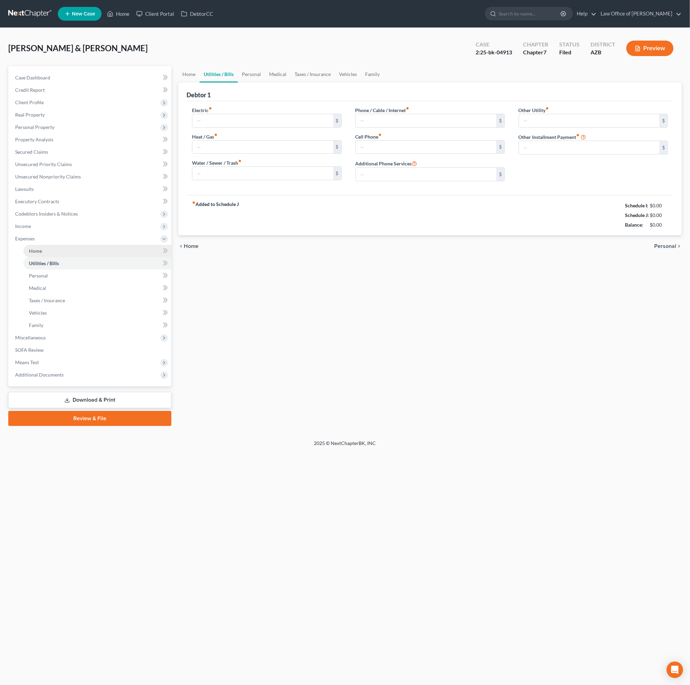
type input "0.00"
type input "200.00"
click at [39, 254] on link "Home" at bounding box center [97, 251] width 148 height 12
